Goal: Task Accomplishment & Management: Manage account settings

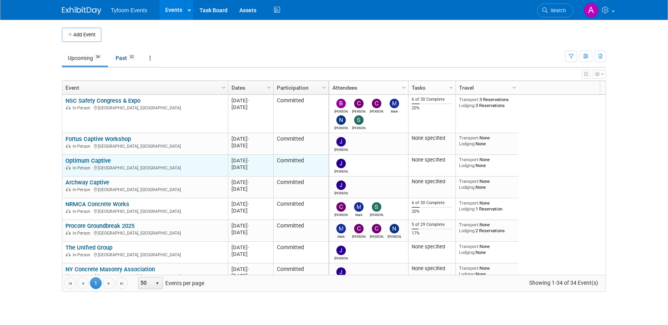
scroll to position [47, 0]
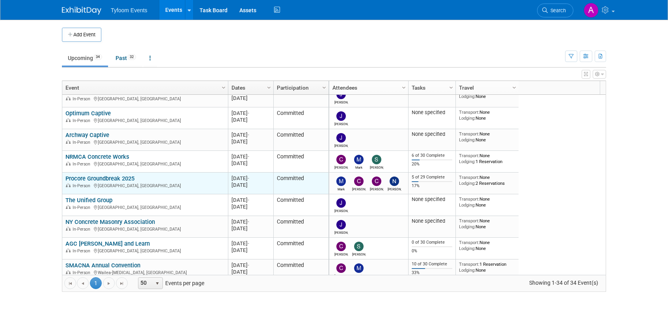
click at [99, 176] on link "Procore Groundbreak 2025" at bounding box center [100, 178] width 69 height 7
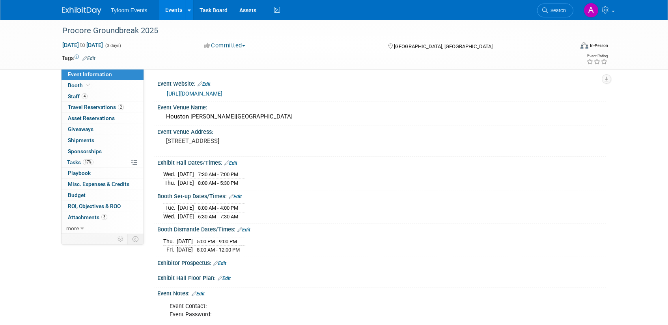
click at [223, 92] on link "[URL][DOMAIN_NAME]" at bounding box center [195, 93] width 56 height 6
click at [166, 17] on link "Events" at bounding box center [173, 10] width 29 height 20
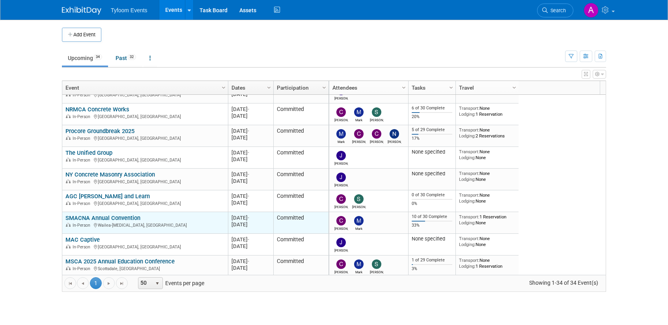
scroll to position [47, 0]
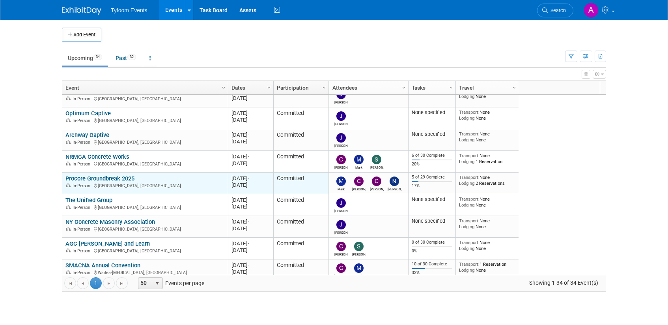
click at [121, 178] on link "Procore Groundbreak 2025" at bounding box center [100, 178] width 69 height 7
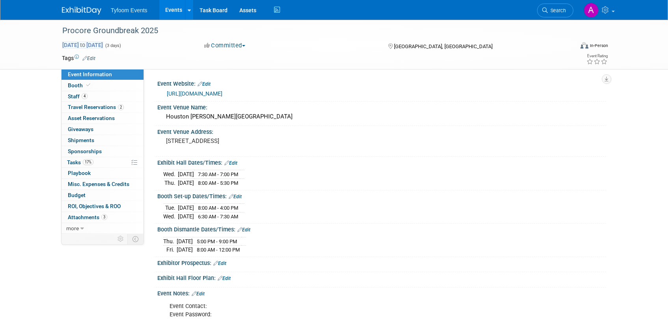
click at [103, 44] on span "Oct 14, 2025 to Oct 16, 2025" at bounding box center [82, 44] width 41 height 7
select select "9"
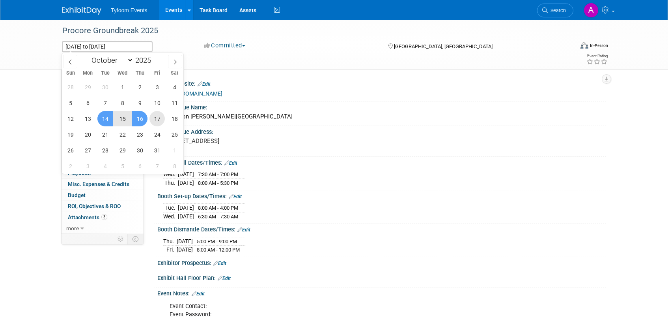
click at [156, 121] on span "17" at bounding box center [157, 118] width 15 height 15
type input "Oct 17, 2025"
click at [101, 123] on span "14" at bounding box center [104, 118] width 15 height 15
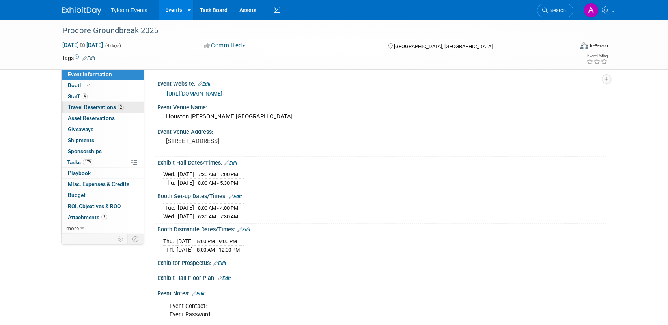
click at [97, 107] on span "Travel Reservations 2" at bounding box center [96, 107] width 56 height 6
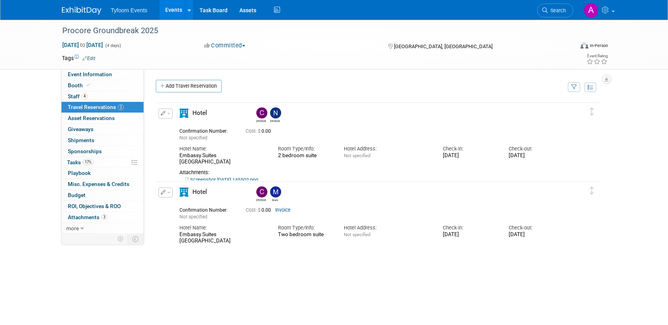
click at [229, 177] on link "Screenshot 2025-06-24 145502.png" at bounding box center [221, 180] width 73 height 6
